Goal: Check status: Check status

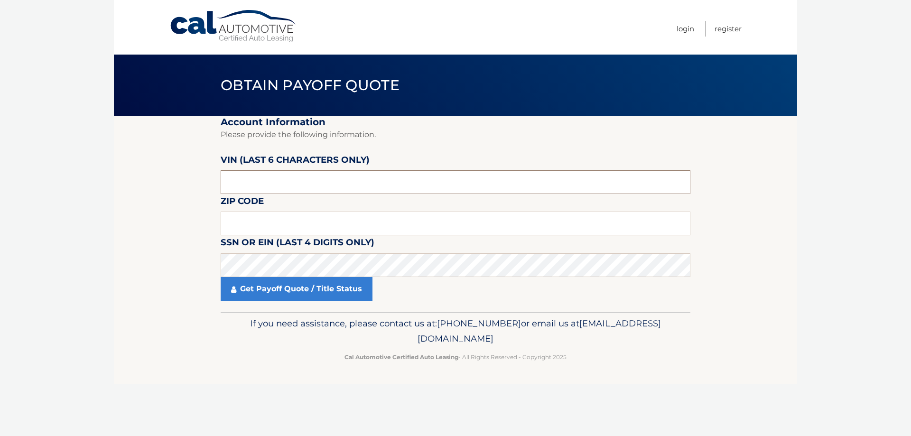
click at [339, 182] on input "text" at bounding box center [456, 182] width 470 height 24
paste input "P88116"
click at [291, 183] on input "P88116" at bounding box center [456, 182] width 470 height 24
paste input "811669"
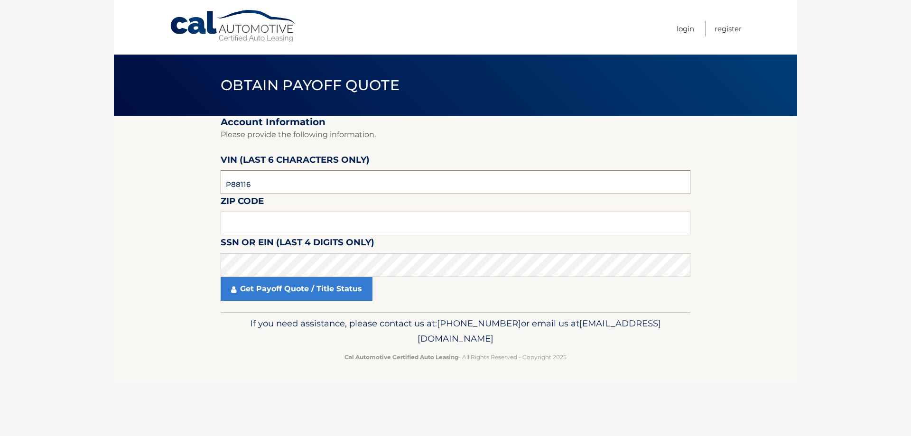
type input "811669"
type input "33405"
click at [326, 293] on link "Get Payoff Quote / Title Status" at bounding box center [297, 289] width 152 height 24
click at [293, 289] on link "Get Payoff Quote / Title Status" at bounding box center [297, 289] width 152 height 24
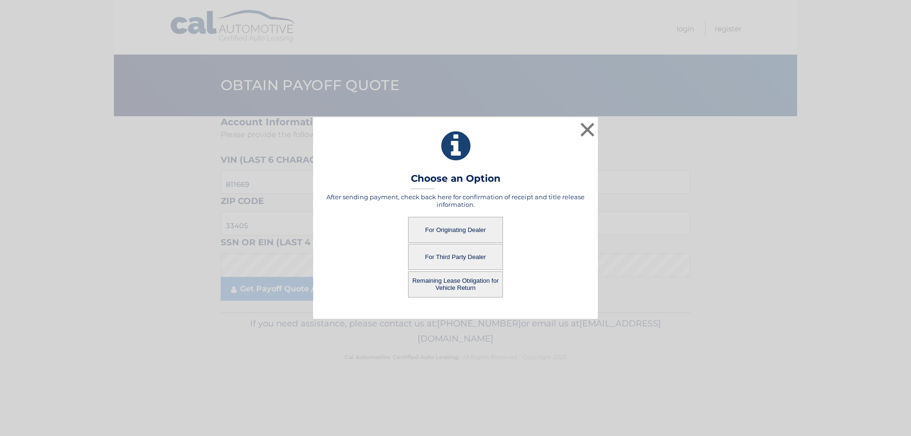
click at [479, 260] on button "For Third Party Dealer" at bounding box center [455, 257] width 95 height 26
click at [473, 253] on button "For Third Party Dealer" at bounding box center [455, 257] width 95 height 26
click at [470, 255] on button "For Third Party Dealer" at bounding box center [455, 257] width 95 height 26
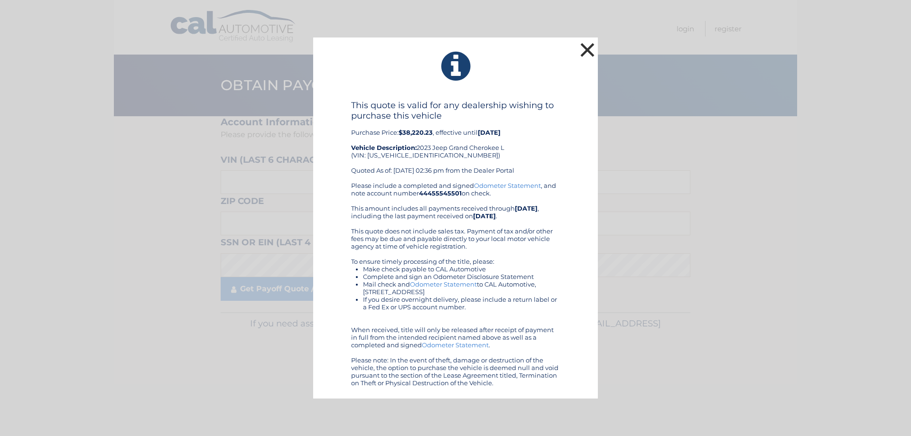
click at [585, 52] on button "×" at bounding box center [587, 49] width 19 height 19
